Goal: Information Seeking & Learning: Learn about a topic

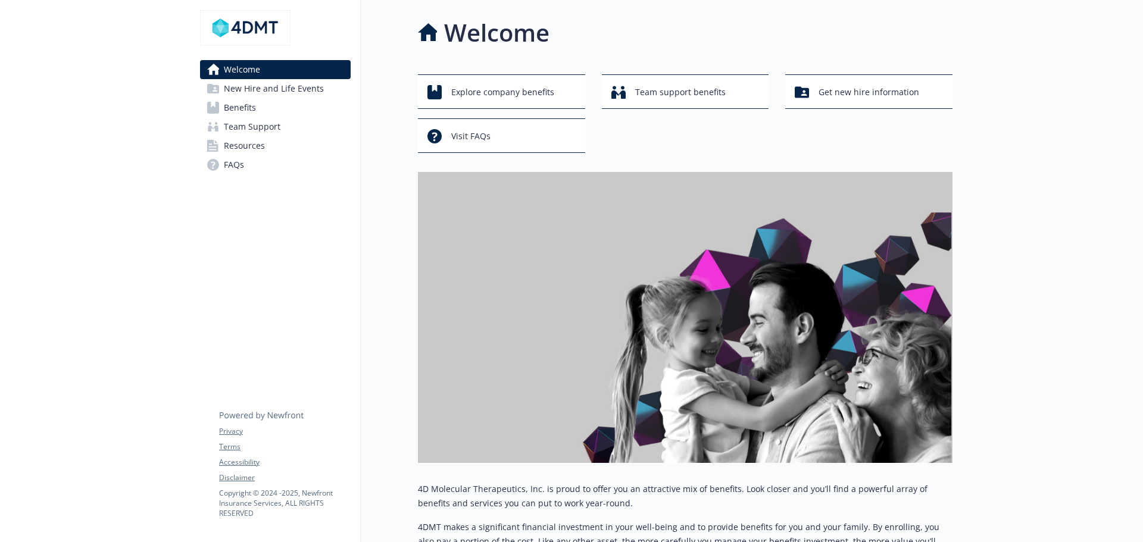
click at [250, 102] on span "Benefits" at bounding box center [240, 107] width 32 height 19
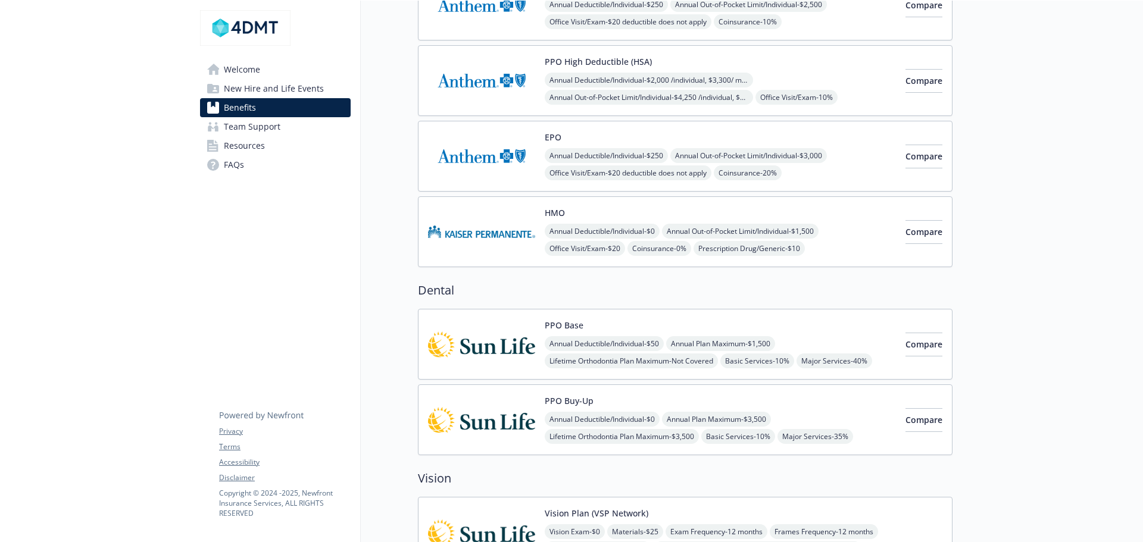
click at [562, 210] on button "HMO" at bounding box center [555, 213] width 20 height 13
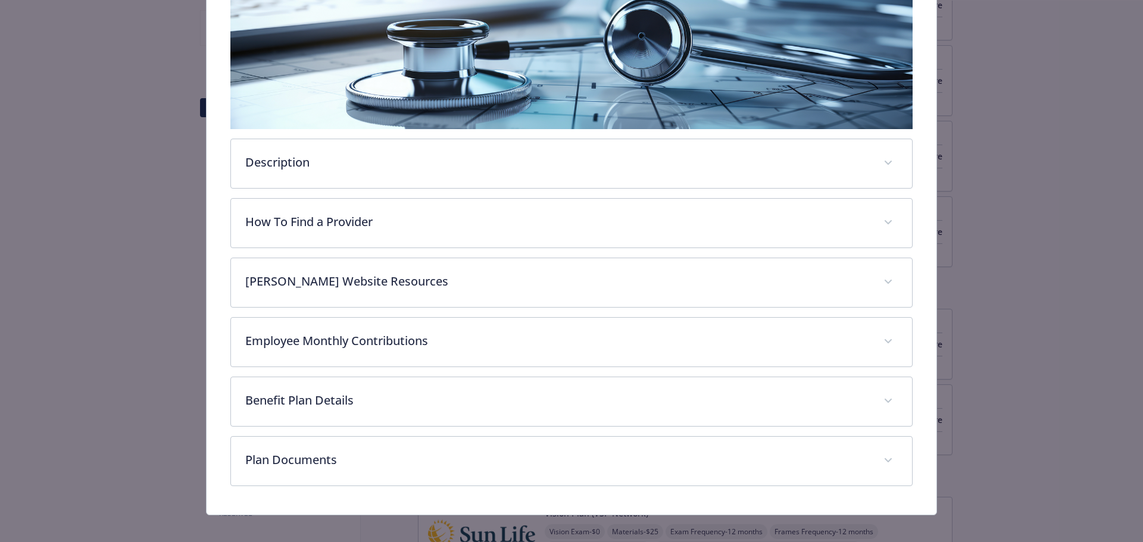
scroll to position [214, 0]
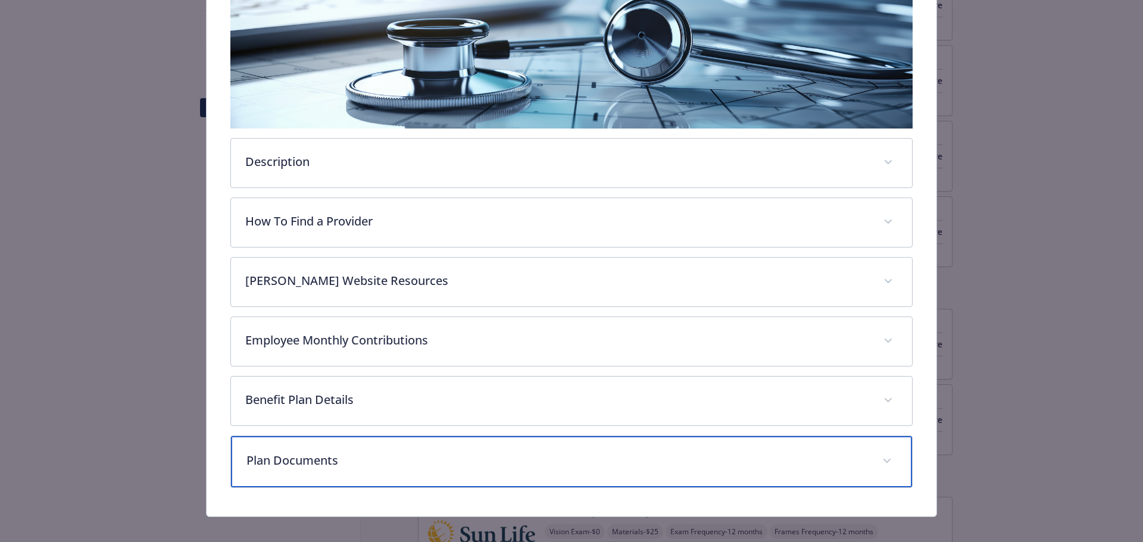
click at [342, 455] on p "Plan Documents" at bounding box center [557, 461] width 622 height 18
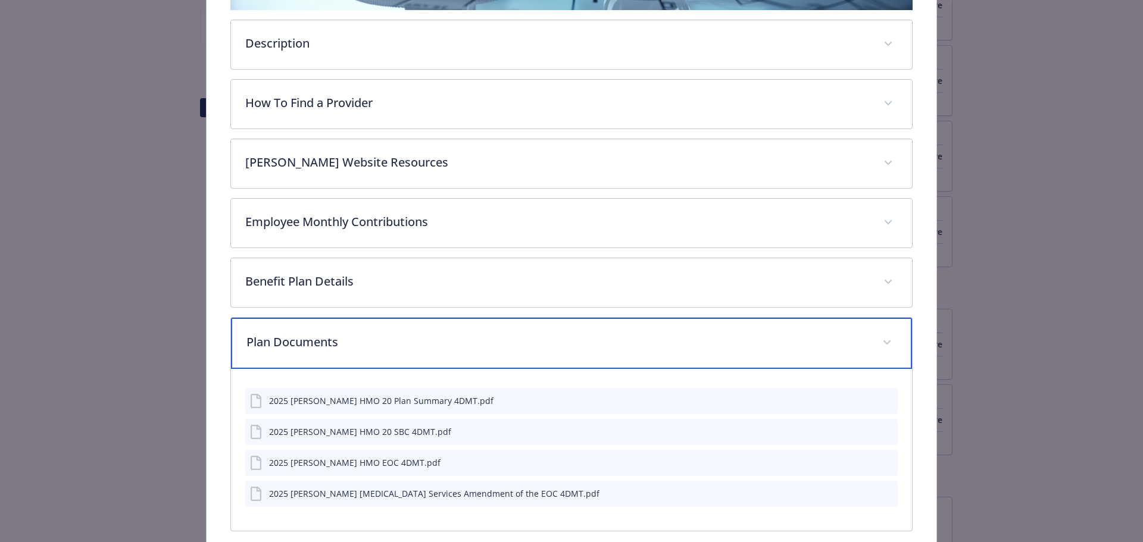
scroll to position [333, 0]
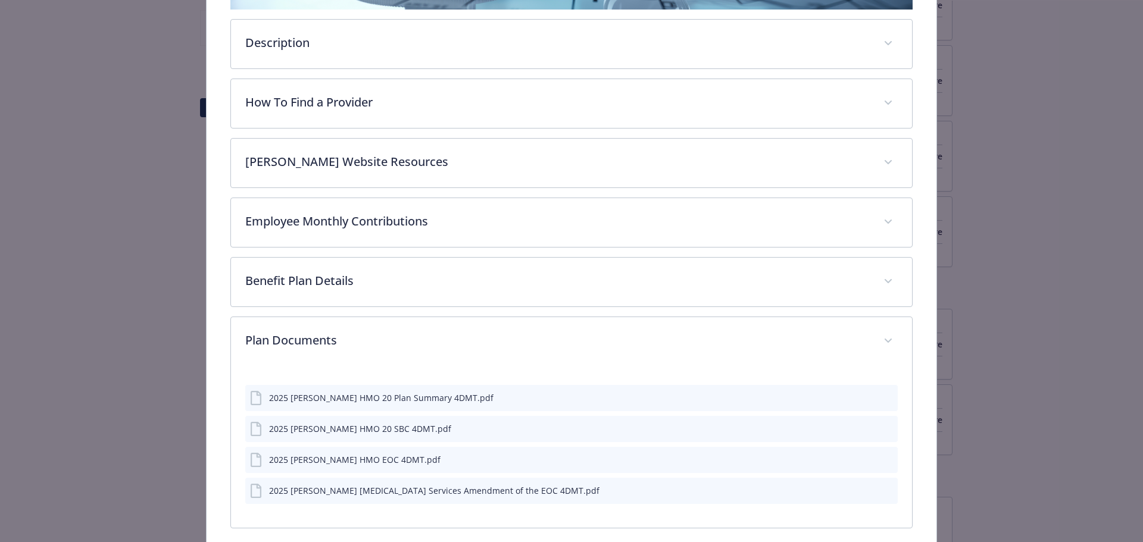
click at [882, 395] on icon "preview file" at bounding box center [886, 398] width 11 height 8
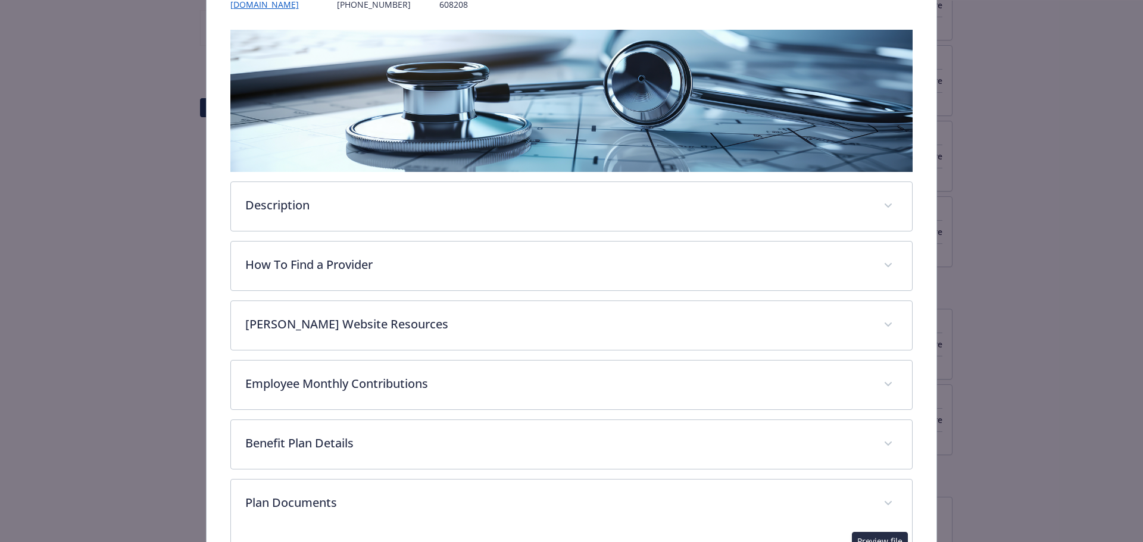
scroll to position [0, 0]
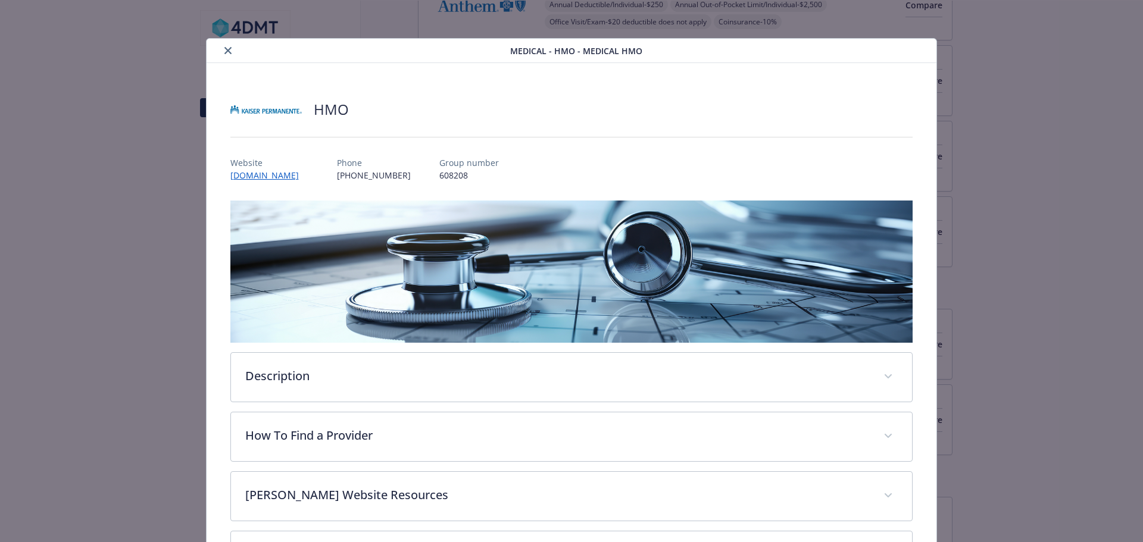
click at [227, 46] on button "close" at bounding box center [228, 50] width 14 height 14
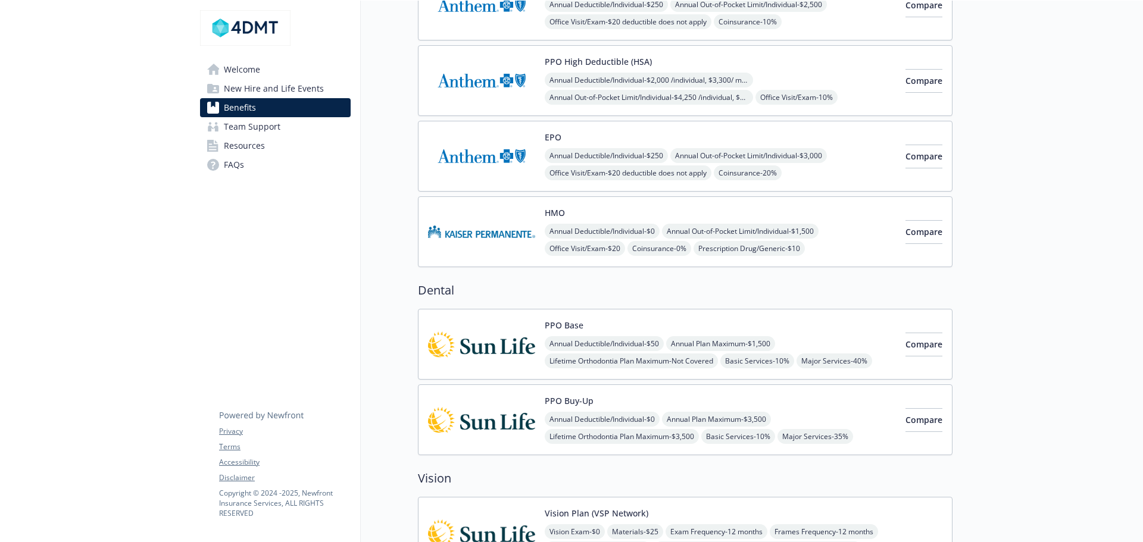
click at [261, 94] on span "New Hire and Life Events" at bounding box center [274, 88] width 100 height 19
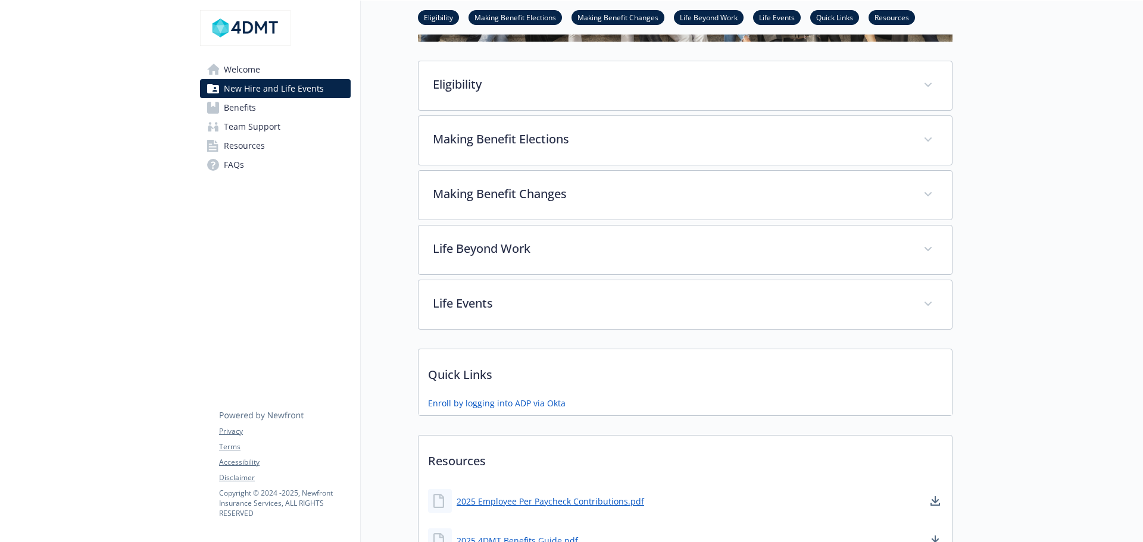
scroll to position [238, 0]
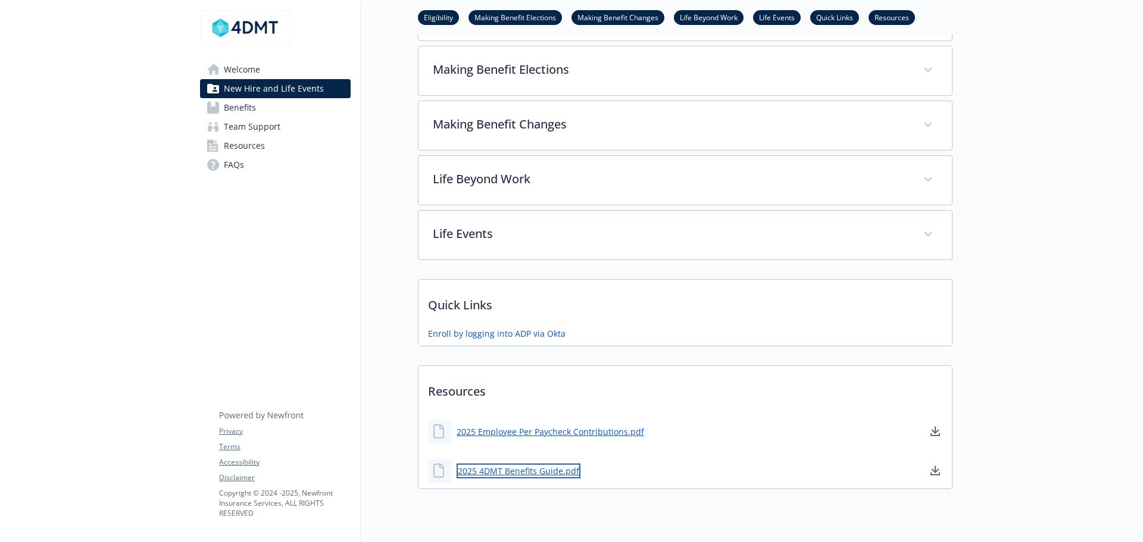
click at [529, 469] on link "2025 4DMT Benefits Guide.pdf" at bounding box center [519, 471] width 124 height 15
click at [249, 111] on span "Benefits" at bounding box center [240, 107] width 32 height 19
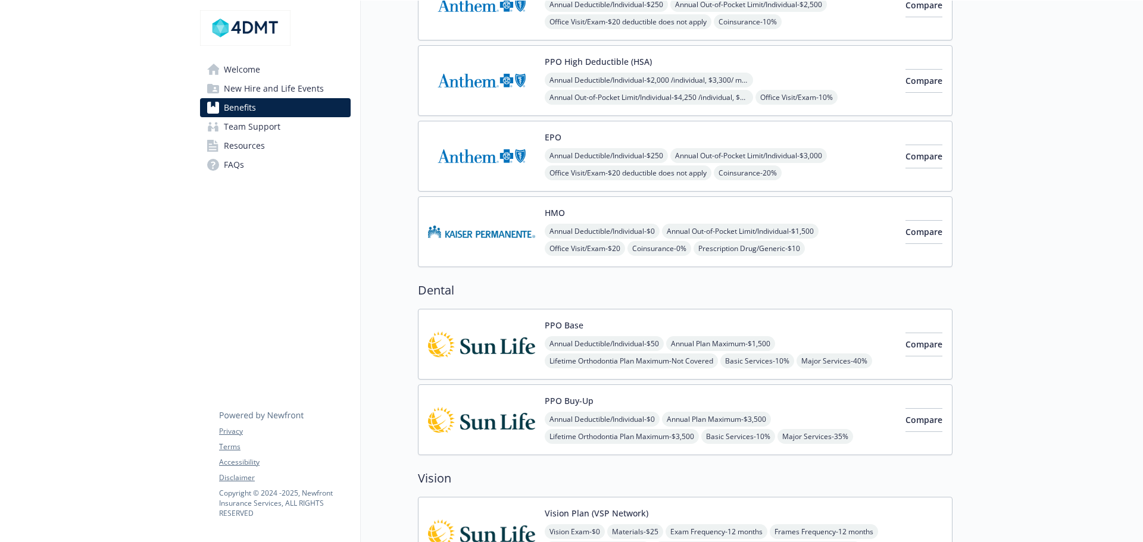
click at [565, 213] on button "HMO" at bounding box center [555, 213] width 20 height 13
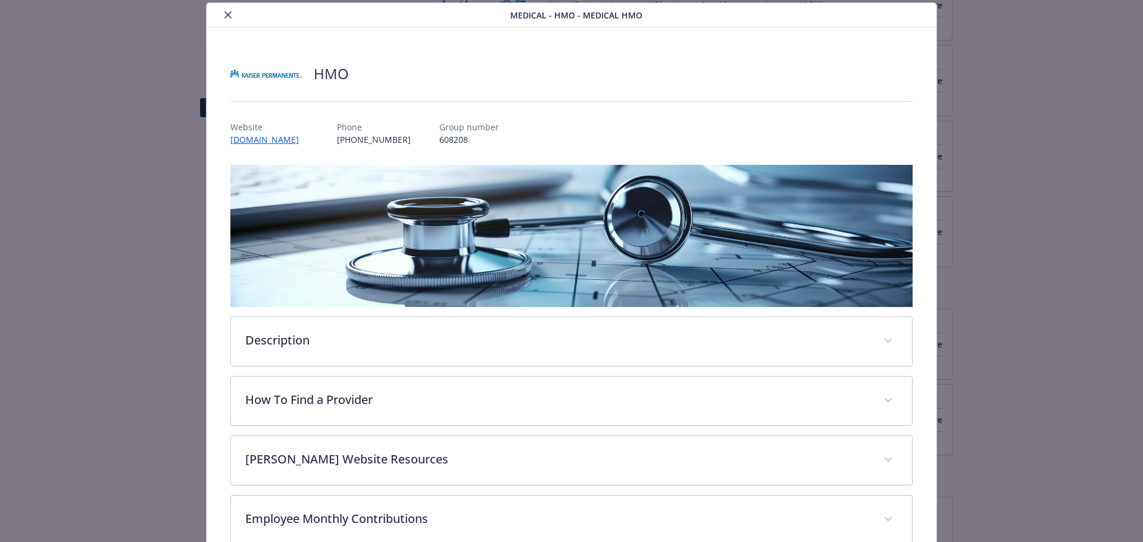
scroll to position [224, 0]
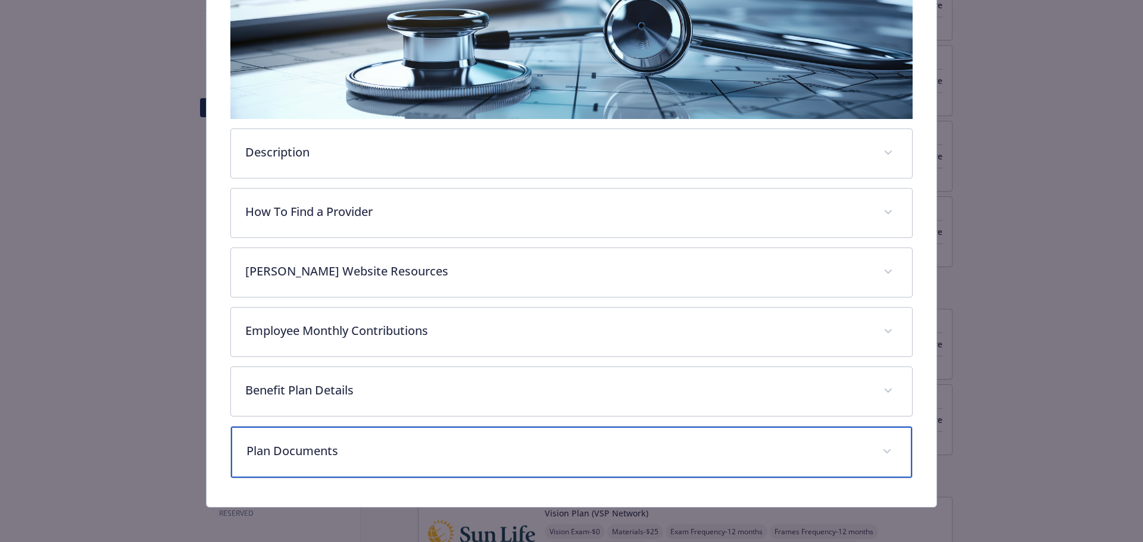
click at [311, 448] on p "Plan Documents" at bounding box center [557, 451] width 622 height 18
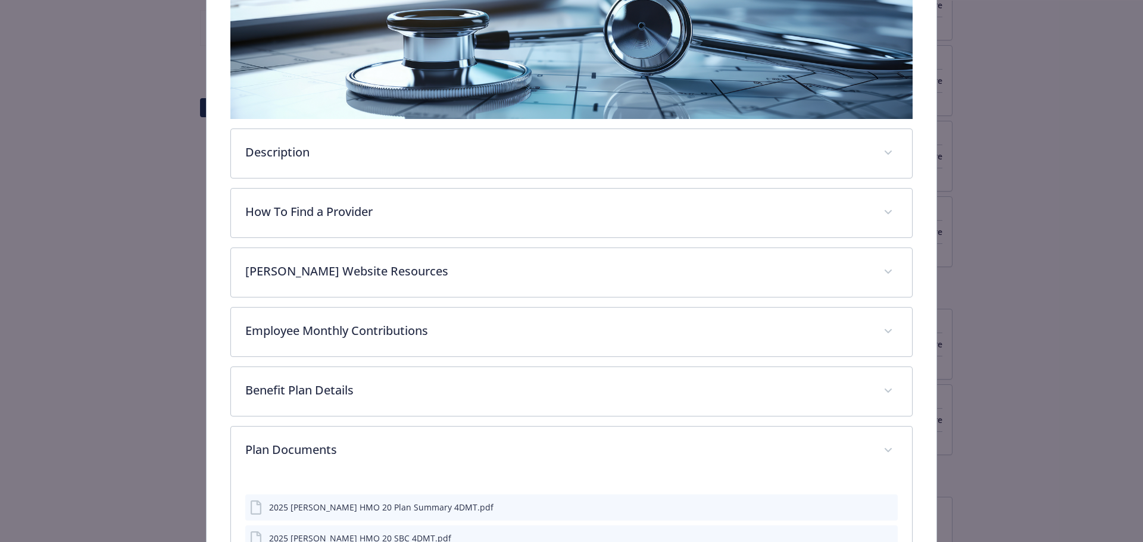
click at [354, 510] on div "2025 [PERSON_NAME] HMO 20 Plan Summary 4DMT.pdf" at bounding box center [381, 507] width 224 height 13
click at [881, 502] on icon "preview file" at bounding box center [886, 506] width 11 height 8
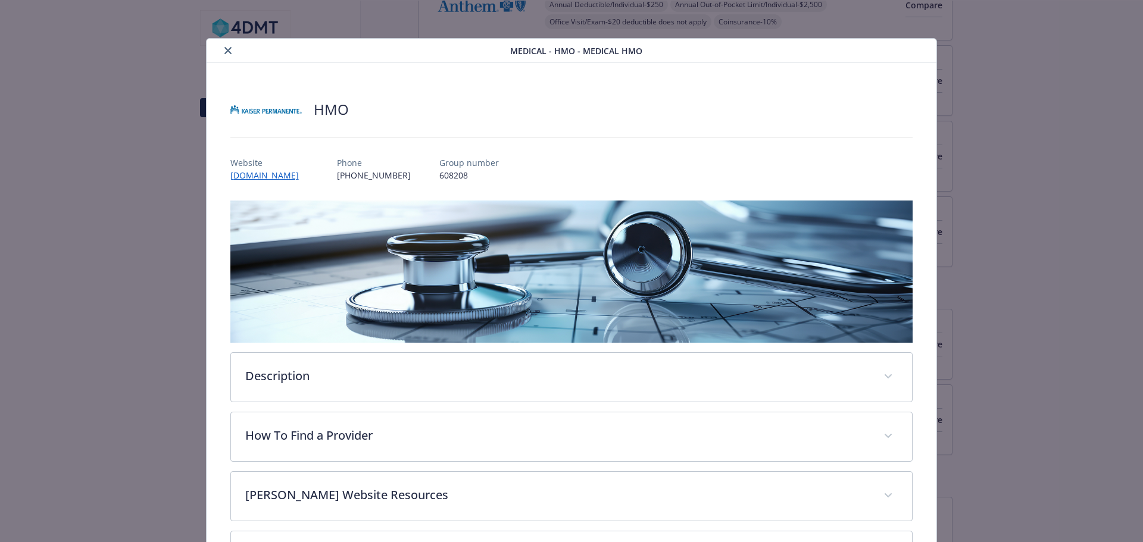
click at [224, 52] on icon "close" at bounding box center [227, 50] width 7 height 7
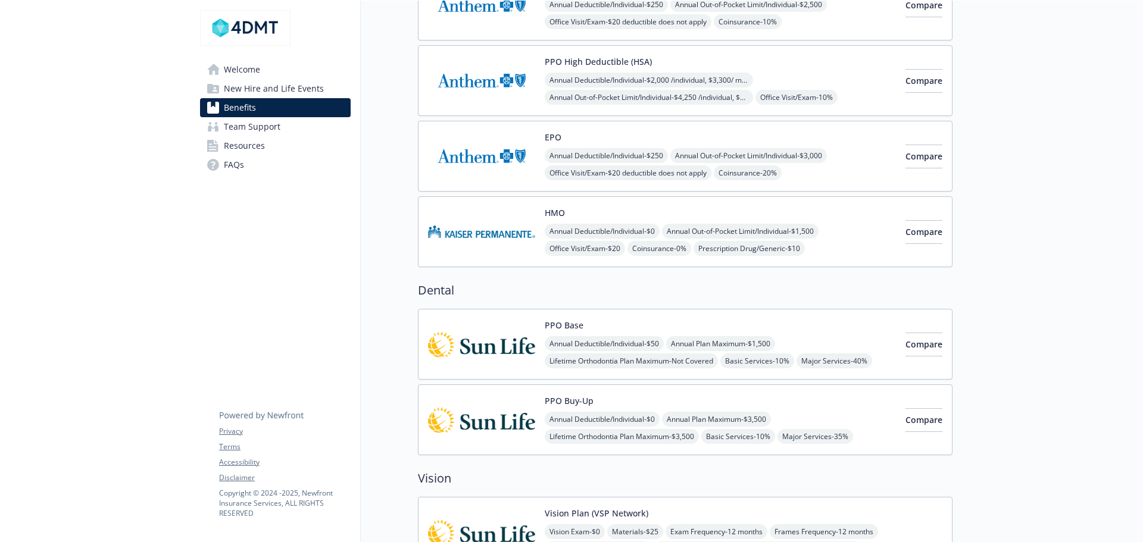
click at [570, 154] on span "Annual Deductible/Individual - $250" at bounding box center [606, 155] width 123 height 15
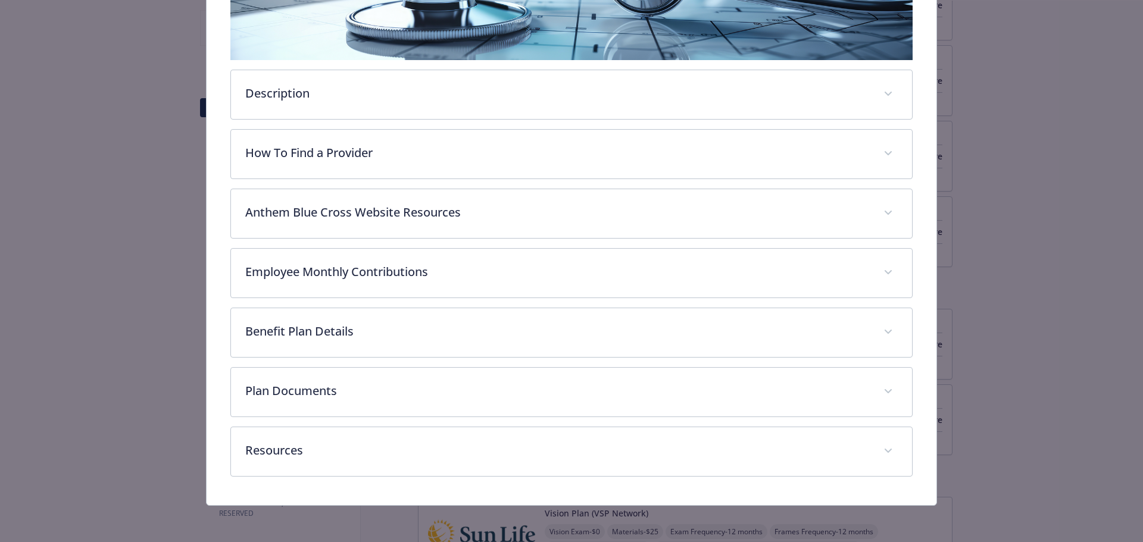
scroll to position [283, 0]
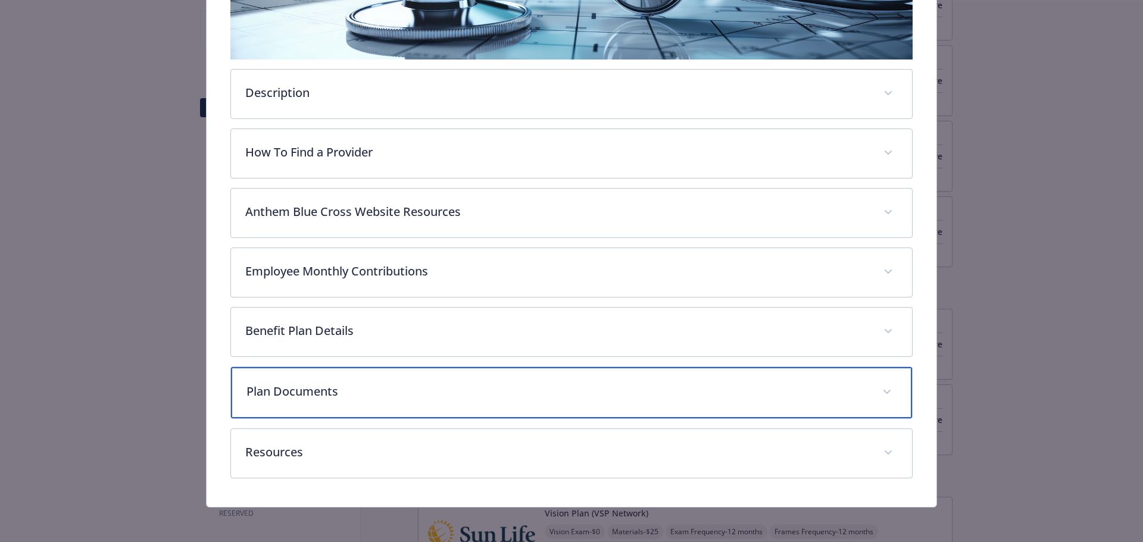
click at [305, 388] on p "Plan Documents" at bounding box center [557, 392] width 622 height 18
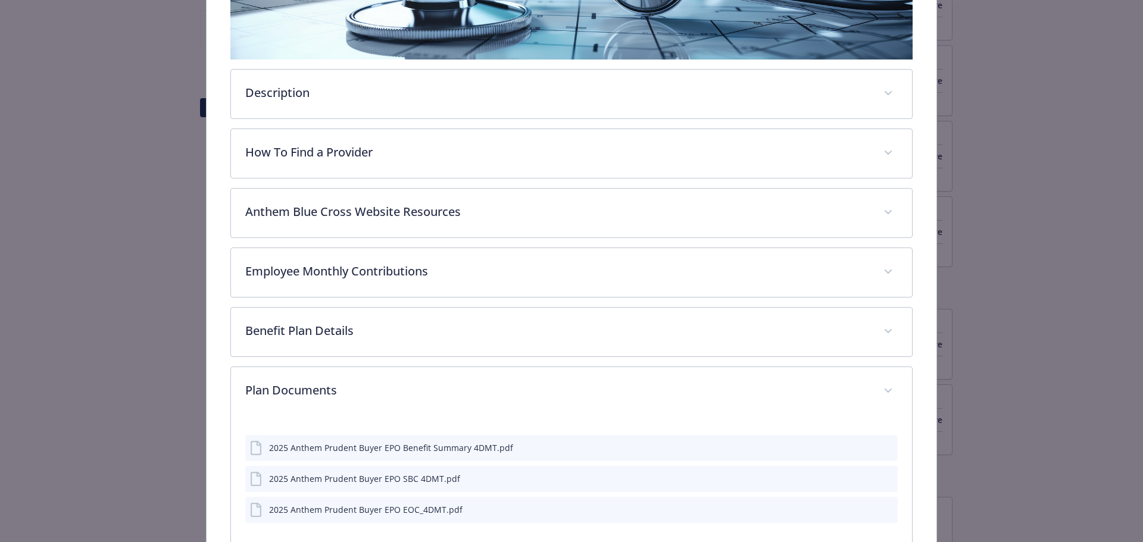
click at [881, 447] on icon "preview file" at bounding box center [886, 447] width 11 height 8
